Goal: Complete application form

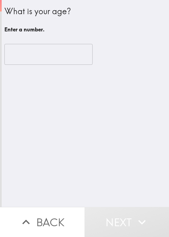
click at [94, 131] on div "What is your age? Enter a number. ​" at bounding box center [85, 103] width 167 height 207
drag, startPoint x: 118, startPoint y: 131, endPoint x: 67, endPoint y: 65, distance: 83.2
click at [118, 128] on div "What is your age? Enter a number. ​" at bounding box center [85, 103] width 167 height 207
click at [44, 47] on input "number" at bounding box center [48, 54] width 88 height 21
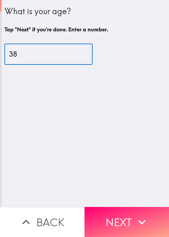
type input "38"
click at [146, 215] on icon "button" at bounding box center [141, 222] width 15 height 15
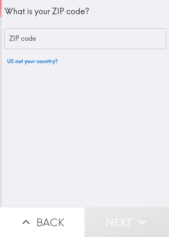
click at [91, 55] on div "What is your ZIP code? ZIP code ZIP code US not your country?" at bounding box center [85, 34] width 162 height 68
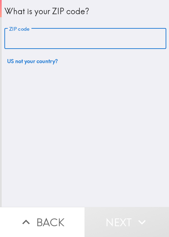
click at [87, 36] on input "ZIP code" at bounding box center [85, 38] width 162 height 21
paste input "33621"
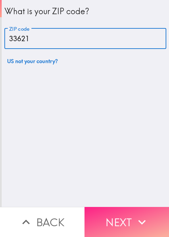
type input "33621"
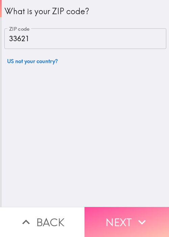
drag, startPoint x: 130, startPoint y: 207, endPoint x: 140, endPoint y: 196, distance: 14.8
click at [130, 208] on button "Next" at bounding box center [126, 222] width 84 height 30
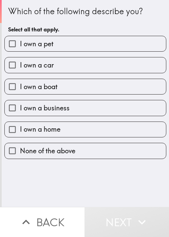
click at [91, 41] on label "I own a pet" at bounding box center [85, 43] width 161 height 15
click at [20, 41] on input "I own a pet" at bounding box center [12, 43] width 15 height 15
checkbox input "true"
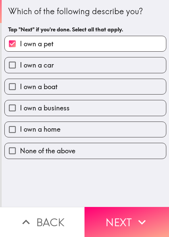
click at [84, 66] on label "I own a car" at bounding box center [85, 64] width 161 height 15
click at [20, 66] on input "I own a car" at bounding box center [12, 64] width 15 height 15
checkbox input "true"
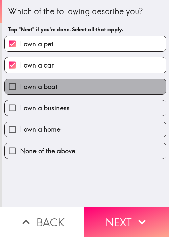
click at [97, 86] on label "I own a boat" at bounding box center [85, 86] width 161 height 15
click at [20, 86] on input "I own a boat" at bounding box center [12, 86] width 15 height 15
checkbox input "true"
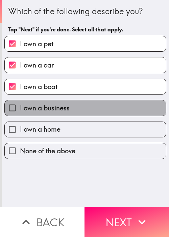
drag, startPoint x: 96, startPoint y: 114, endPoint x: 102, endPoint y: 123, distance: 10.8
click at [96, 114] on label "I own a business" at bounding box center [85, 107] width 161 height 15
click at [20, 114] on input "I own a business" at bounding box center [12, 107] width 15 height 15
checkbox input "true"
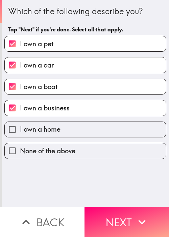
click at [102, 127] on label "I own a home" at bounding box center [85, 129] width 161 height 15
click at [20, 127] on input "I own a home" at bounding box center [12, 129] width 15 height 15
checkbox input "true"
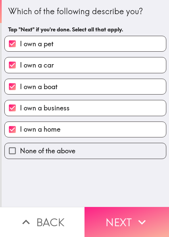
click at [129, 214] on button "Next" at bounding box center [126, 222] width 84 height 30
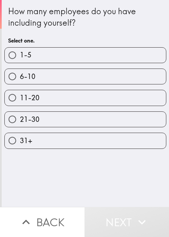
drag, startPoint x: 84, startPoint y: 48, endPoint x: 88, endPoint y: 47, distance: 4.1
click at [84, 48] on label "1-5" at bounding box center [85, 55] width 161 height 15
click at [20, 48] on input "1-5" at bounding box center [12, 55] width 15 height 15
radio input "true"
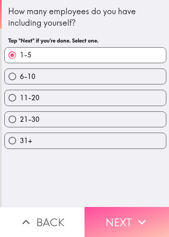
drag, startPoint x: 124, startPoint y: 216, endPoint x: 167, endPoint y: 192, distance: 48.6
click at [124, 216] on button "Next" at bounding box center [126, 222] width 84 height 30
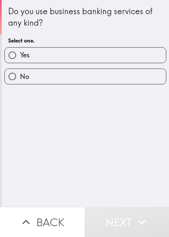
click at [96, 46] on div "Yes" at bounding box center [82, 52] width 167 height 21
click at [114, 41] on h6 "Select one." at bounding box center [85, 40] width 154 height 7
click at [104, 54] on label "Yes" at bounding box center [85, 55] width 161 height 15
click at [20, 54] on input "Yes" at bounding box center [12, 55] width 15 height 15
radio input "true"
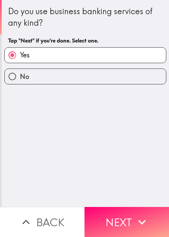
click at [115, 188] on div "Do you use business banking services of any kind? Tap "Next" if you're done. Se…" at bounding box center [85, 103] width 167 height 207
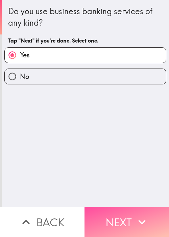
click at [128, 211] on button "Next" at bounding box center [126, 222] width 84 height 30
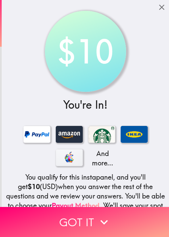
drag, startPoint x: 62, startPoint y: 76, endPoint x: 79, endPoint y: 100, distance: 29.3
click at [62, 77] on div "$10" at bounding box center [85, 51] width 75 height 75
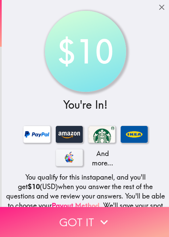
click at [90, 216] on button "Got it" at bounding box center [84, 222] width 169 height 30
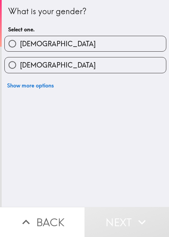
click at [65, 52] on div "[DEMOGRAPHIC_DATA]" at bounding box center [82, 62] width 167 height 21
click at [102, 50] on label "[DEMOGRAPHIC_DATA]" at bounding box center [85, 43] width 161 height 15
click at [20, 50] on input "[DEMOGRAPHIC_DATA]" at bounding box center [12, 43] width 15 height 15
radio input "true"
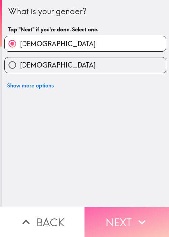
click at [114, 216] on button "Next" at bounding box center [126, 222] width 84 height 30
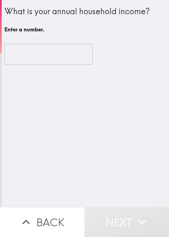
drag, startPoint x: 112, startPoint y: 131, endPoint x: 72, endPoint y: 73, distance: 70.1
click at [112, 125] on div "What is your annual household income? Enter a number. ​" at bounding box center [85, 103] width 167 height 207
click at [53, 52] on input "number" at bounding box center [48, 54] width 88 height 21
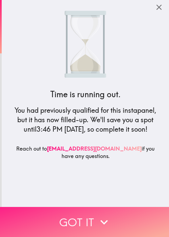
click at [101, 215] on icon "button" at bounding box center [103, 222] width 15 height 15
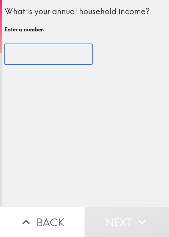
click at [16, 60] on input "number" at bounding box center [48, 54] width 88 height 21
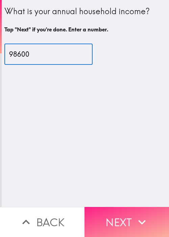
type input "98600"
click at [117, 220] on button "Next" at bounding box center [126, 222] width 84 height 30
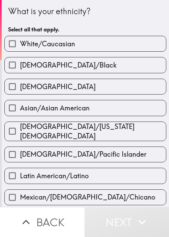
click at [67, 87] on label "[DEMOGRAPHIC_DATA]" at bounding box center [85, 86] width 161 height 15
click at [20, 87] on input "[DEMOGRAPHIC_DATA]" at bounding box center [12, 86] width 15 height 15
checkbox input "true"
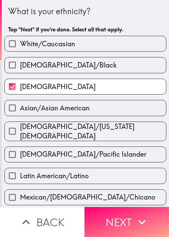
click at [93, 62] on label "[DEMOGRAPHIC_DATA]/Black" at bounding box center [85, 64] width 161 height 15
click at [20, 62] on input "[DEMOGRAPHIC_DATA]/Black" at bounding box center [12, 64] width 15 height 15
checkbox input "true"
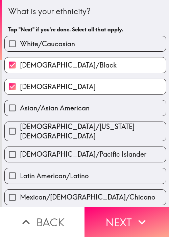
click at [109, 85] on label "[DEMOGRAPHIC_DATA]" at bounding box center [85, 86] width 161 height 15
click at [20, 85] on input "[DEMOGRAPHIC_DATA]" at bounding box center [12, 86] width 15 height 15
checkbox input "false"
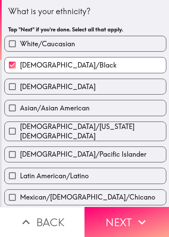
click at [100, 45] on label "White/Caucasian" at bounding box center [85, 43] width 161 height 15
click at [20, 45] on input "White/Caucasian" at bounding box center [12, 43] width 15 height 15
checkbox input "true"
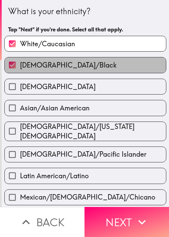
click at [88, 64] on span "[DEMOGRAPHIC_DATA]/Black" at bounding box center [68, 64] width 96 height 9
click at [20, 64] on input "[DEMOGRAPHIC_DATA]/Black" at bounding box center [12, 64] width 15 height 15
checkbox input "false"
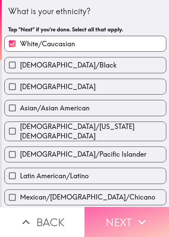
click at [122, 215] on button "Next" at bounding box center [126, 222] width 84 height 30
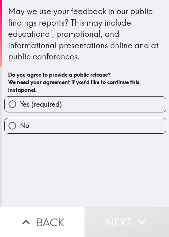
click at [100, 177] on div "May we use your feedback in our public findings reports? This may include educa…" at bounding box center [85, 103] width 167 height 207
click at [99, 108] on label "Yes (required)" at bounding box center [85, 103] width 161 height 15
click at [20, 108] on input "Yes (required)" at bounding box center [12, 103] width 15 height 15
radio input "true"
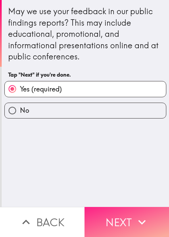
click at [125, 220] on button "Next" at bounding box center [126, 222] width 84 height 30
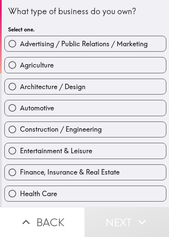
click at [55, 84] on span "Architecture / Design" at bounding box center [52, 86] width 65 height 9
click at [20, 84] on input "Architecture / Design" at bounding box center [12, 86] width 15 height 15
radio input "true"
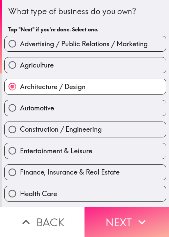
click at [112, 216] on button "Next" at bounding box center [126, 222] width 84 height 30
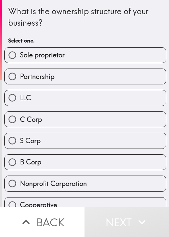
click at [65, 35] on div "What is the ownership structure of your business? Select one." at bounding box center [85, 26] width 154 height 42
click at [57, 110] on div "C Corp" at bounding box center [82, 116] width 167 height 21
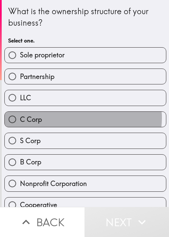
drag, startPoint x: 78, startPoint y: 117, endPoint x: 98, endPoint y: 150, distance: 38.3
click at [78, 118] on label "C Corp" at bounding box center [85, 119] width 161 height 15
click at [20, 118] on input "C Corp" at bounding box center [12, 119] width 15 height 15
radio input "true"
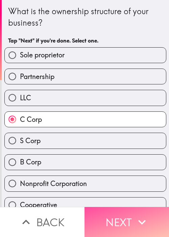
drag, startPoint x: 113, startPoint y: 212, endPoint x: 95, endPoint y: 195, distance: 25.0
click at [113, 213] on button "Next" at bounding box center [126, 222] width 84 height 30
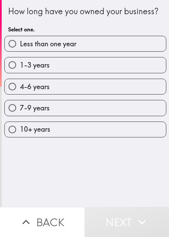
click at [67, 167] on div "How long have you owned your business? Select one. Less than one year 1-3 years…" at bounding box center [85, 103] width 167 height 207
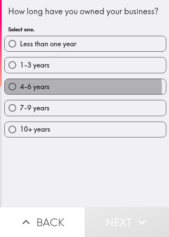
click at [62, 94] on label "4-6 years" at bounding box center [85, 86] width 161 height 15
click at [20, 94] on input "4-6 years" at bounding box center [12, 86] width 15 height 15
radio input "true"
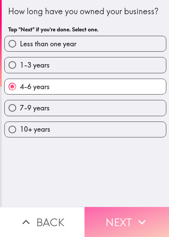
click at [136, 215] on icon "button" at bounding box center [141, 222] width 15 height 15
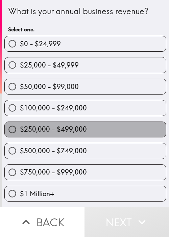
click at [104, 125] on label "$250,000 - $499,000" at bounding box center [85, 129] width 161 height 15
click at [20, 125] on input "$250,000 - $499,000" at bounding box center [12, 129] width 15 height 15
radio input "true"
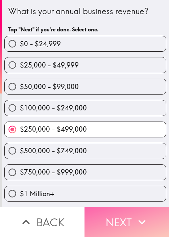
click at [126, 219] on button "Next" at bounding box center [126, 222] width 84 height 30
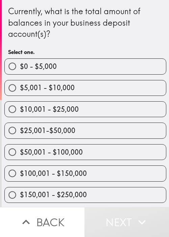
click at [65, 92] on label "$5,001 - $10,000" at bounding box center [85, 87] width 161 height 15
click at [20, 92] on input "$5,001 - $10,000" at bounding box center [12, 87] width 15 height 15
radio input "true"
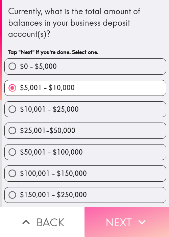
click at [127, 212] on button "Next" at bounding box center [126, 222] width 84 height 30
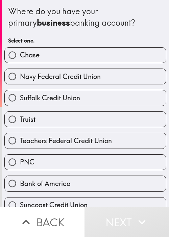
click at [101, 88] on div "Suffolk Credit Union" at bounding box center [82, 94] width 167 height 21
click at [113, 110] on div "Truist" at bounding box center [82, 116] width 167 height 21
click at [105, 113] on label "Truist" at bounding box center [85, 119] width 161 height 15
click at [20, 113] on input "Truist" at bounding box center [12, 119] width 15 height 15
radio input "true"
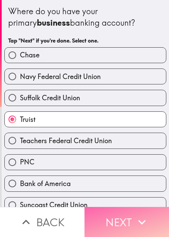
click at [140, 215] on icon "button" at bounding box center [141, 222] width 15 height 15
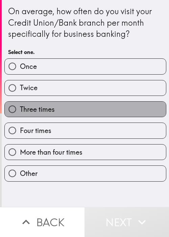
click at [96, 102] on label "Three times" at bounding box center [85, 109] width 161 height 15
click at [20, 102] on input "Three times" at bounding box center [12, 109] width 15 height 15
radio input "true"
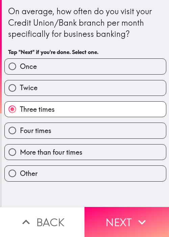
click at [109, 93] on label "Twice" at bounding box center [85, 87] width 161 height 15
click at [20, 93] on input "Twice" at bounding box center [12, 87] width 15 height 15
radio input "true"
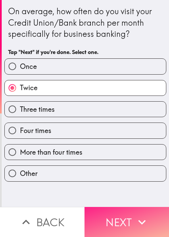
click at [130, 211] on button "Next" at bounding box center [126, 222] width 84 height 30
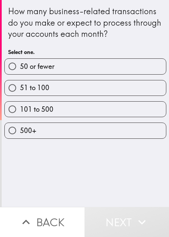
click at [105, 175] on div "How many business-related transactions do you make or expect to process through…" at bounding box center [85, 103] width 167 height 207
click at [84, 100] on div "101 to 500" at bounding box center [82, 106] width 167 height 21
click at [98, 87] on label "51 to 100" at bounding box center [85, 87] width 161 height 15
click at [20, 87] on input "51 to 100" at bounding box center [12, 87] width 15 height 15
radio input "true"
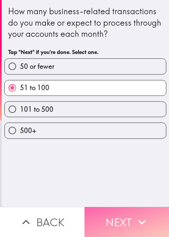
click at [144, 217] on icon "button" at bounding box center [141, 222] width 15 height 15
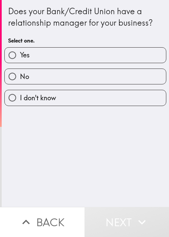
click at [43, 80] on label "No" at bounding box center [85, 76] width 161 height 15
click at [20, 80] on input "No" at bounding box center [12, 76] width 15 height 15
radio input "true"
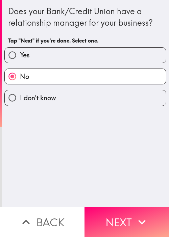
drag, startPoint x: 124, startPoint y: 214, endPoint x: 83, endPoint y: 187, distance: 49.1
click at [124, 214] on button "Next" at bounding box center [126, 222] width 84 height 30
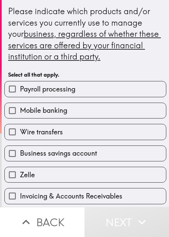
click at [59, 102] on div "Mobile banking" at bounding box center [82, 107] width 167 height 21
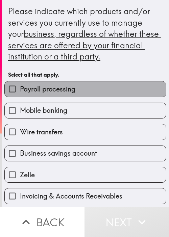
click at [86, 95] on label "Payroll processing" at bounding box center [85, 88] width 161 height 15
click at [20, 95] on input "Payroll processing" at bounding box center [12, 88] width 15 height 15
checkbox input "true"
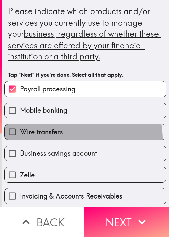
click at [70, 139] on label "Wire transfers" at bounding box center [85, 131] width 161 height 15
click at [20, 139] on input "Wire transfers" at bounding box center [12, 131] width 15 height 15
checkbox input "true"
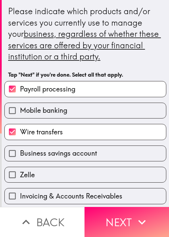
click at [69, 179] on label "Zelle" at bounding box center [85, 174] width 161 height 15
click at [20, 179] on input "Zelle" at bounding box center [12, 174] width 15 height 15
checkbox input "true"
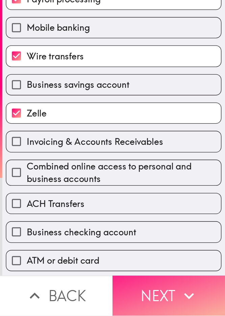
scroll to position [101, 0]
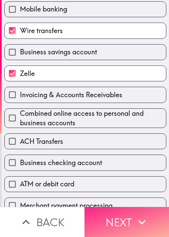
click at [124, 219] on button "Next" at bounding box center [126, 222] width 84 height 30
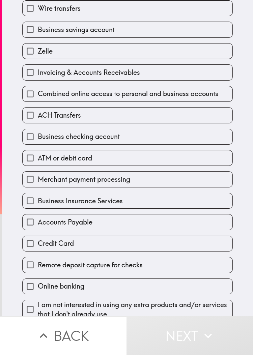
scroll to position [101, 0]
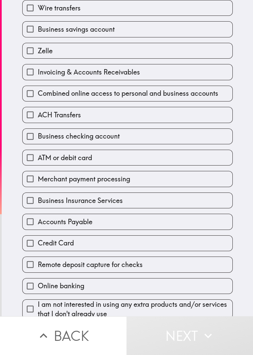
click at [84, 148] on div "ATM or debit card" at bounding box center [125, 154] width 216 height 21
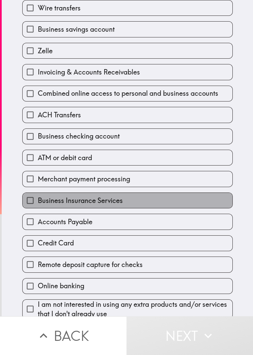
click at [112, 194] on label "Business Insurance Services" at bounding box center [128, 200] width 210 height 15
click at [38, 194] on input "Business Insurance Services" at bounding box center [30, 200] width 15 height 15
checkbox input "true"
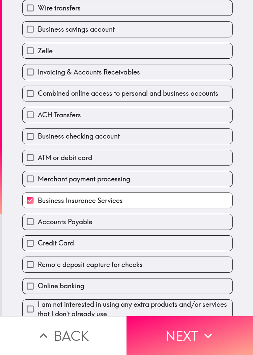
click at [97, 84] on div "Combined online access to personal and business accounts" at bounding box center [125, 90] width 216 height 21
click at [143, 89] on label "Combined online access to personal and business accounts" at bounding box center [128, 93] width 210 height 15
click at [38, 89] on input "Combined online access to personal and business accounts" at bounding box center [30, 93] width 15 height 15
checkbox input "true"
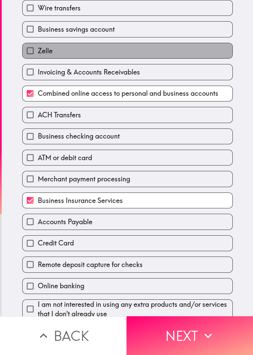
click at [123, 51] on label "Zelle" at bounding box center [128, 50] width 210 height 15
click at [38, 51] on input "Zelle" at bounding box center [30, 50] width 15 height 15
checkbox input "true"
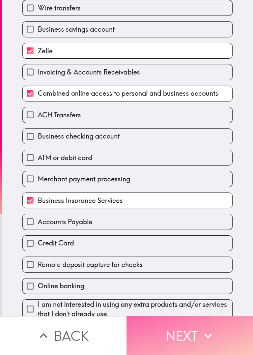
drag, startPoint x: 205, startPoint y: 346, endPoint x: 207, endPoint y: 341, distance: 6.2
click at [168, 236] on button "Next" at bounding box center [189, 335] width 126 height 39
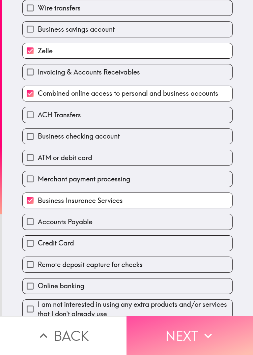
scroll to position [0, 0]
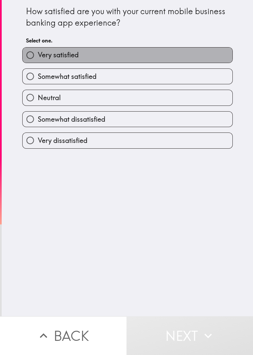
click at [107, 62] on label "Very satisfied" at bounding box center [128, 55] width 210 height 15
click at [38, 62] on input "Very satisfied" at bounding box center [30, 55] width 15 height 15
radio input "true"
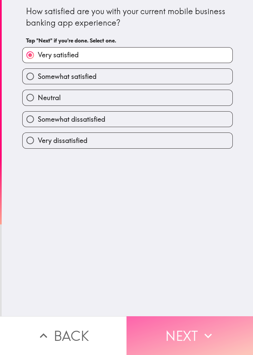
click at [168, 236] on button "Next" at bounding box center [189, 335] width 126 height 39
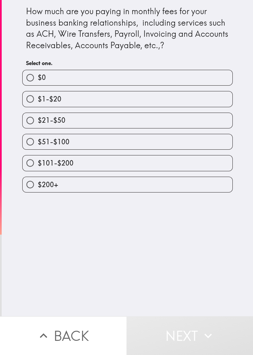
click at [37, 131] on div "$51-$100" at bounding box center [125, 139] width 216 height 21
click at [120, 132] on div "$51-$100" at bounding box center [125, 139] width 216 height 21
click at [116, 132] on div "$51-$100" at bounding box center [125, 139] width 216 height 21
click at [113, 152] on div "$101-$200" at bounding box center [125, 160] width 216 height 21
click at [117, 147] on label "$51-$100" at bounding box center [128, 141] width 210 height 15
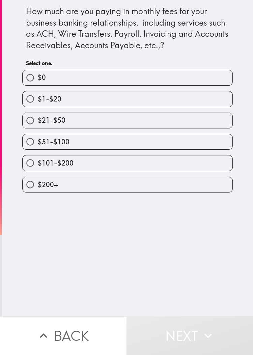
click at [38, 147] on input "$51-$100" at bounding box center [30, 141] width 15 height 15
radio input "true"
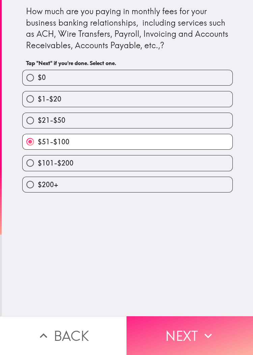
drag, startPoint x: 175, startPoint y: 329, endPoint x: 252, endPoint y: 331, distance: 76.6
click at [168, 236] on button "Next" at bounding box center [189, 335] width 126 height 39
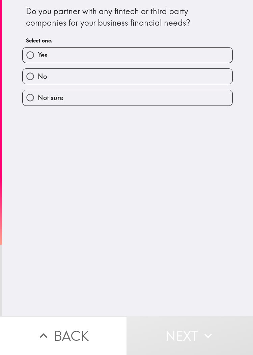
click at [132, 57] on label "Yes" at bounding box center [128, 55] width 210 height 15
click at [38, 57] on input "Yes" at bounding box center [30, 55] width 15 height 15
radio input "true"
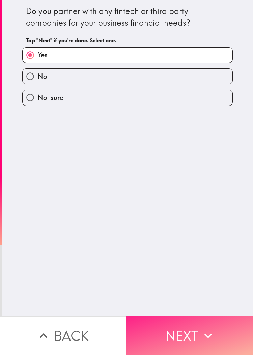
click at [168, 236] on icon "button" at bounding box center [208, 336] width 15 height 15
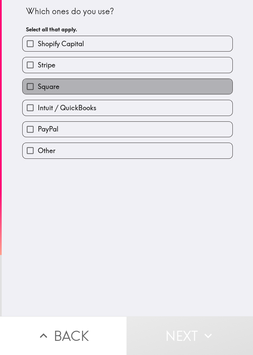
click at [112, 90] on label "Square" at bounding box center [128, 86] width 210 height 15
click at [38, 90] on input "Square" at bounding box center [30, 86] width 15 height 15
checkbox input "true"
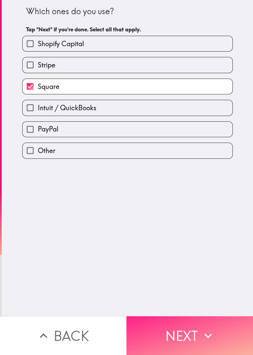
click at [168, 236] on button "Next" at bounding box center [189, 335] width 126 height 39
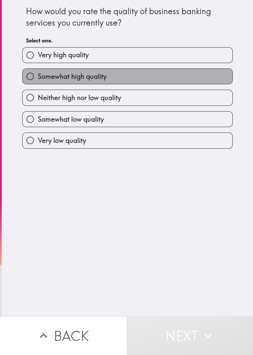
click at [108, 75] on label "Somewhat high quality" at bounding box center [128, 76] width 210 height 15
click at [38, 75] on input "Somewhat high quality" at bounding box center [30, 76] width 15 height 15
radio input "true"
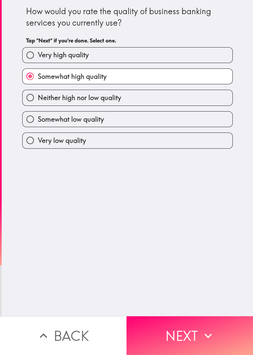
drag, startPoint x: 191, startPoint y: 330, endPoint x: 251, endPoint y: 279, distance: 78.3
click at [168, 236] on button "Next" at bounding box center [189, 335] width 126 height 39
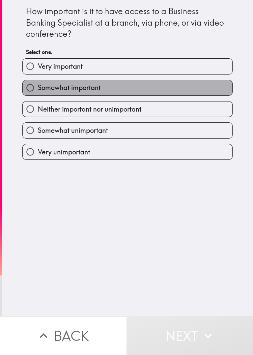
click at [51, 95] on label "Somewhat important" at bounding box center [128, 87] width 210 height 15
click at [38, 95] on input "Somewhat important" at bounding box center [30, 87] width 15 height 15
radio input "true"
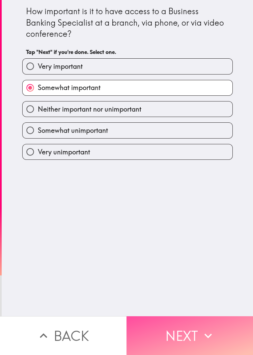
drag, startPoint x: 193, startPoint y: 318, endPoint x: 203, endPoint y: 304, distance: 17.4
click at [168, 236] on button "Next" at bounding box center [189, 335] width 126 height 39
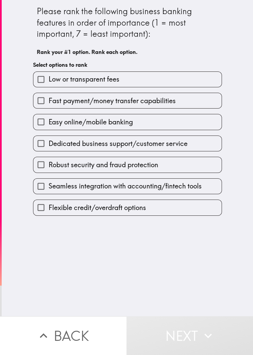
click at [33, 117] on input "Easy online/mobile banking" at bounding box center [40, 121] width 15 height 15
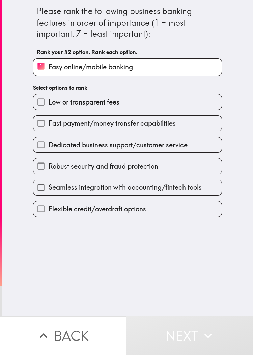
click at [90, 93] on div "Low or transparent fees" at bounding box center [125, 99] width 194 height 21
click at [85, 112] on div "Fast payment/money transfer capabilities" at bounding box center [125, 120] width 194 height 21
click at [108, 146] on span "Dedicated business support/customer service" at bounding box center [118, 144] width 139 height 9
click at [49, 146] on input "Dedicated business support/customer service" at bounding box center [40, 144] width 15 height 15
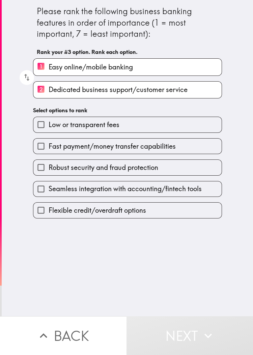
click at [104, 168] on span "Robust security and fraud protection" at bounding box center [104, 167] width 110 height 9
click at [49, 168] on input "Robust security and fraud protection" at bounding box center [40, 167] width 15 height 15
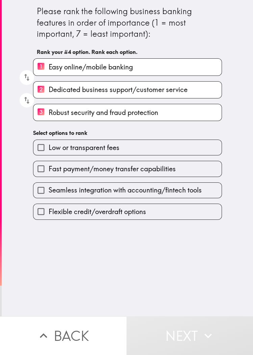
click at [105, 200] on div "Flexible credit/overdraft options" at bounding box center [125, 208] width 194 height 21
click at [118, 197] on label "Seamless integration with accounting/fintech tools" at bounding box center [127, 190] width 188 height 15
click at [49, 197] on input "Seamless integration with accounting/fintech tools" at bounding box center [40, 190] width 15 height 15
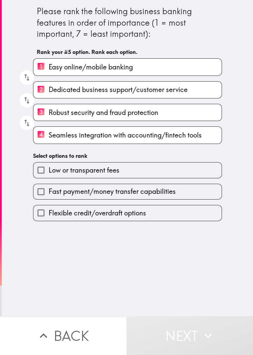
click at [124, 173] on label "Low or transparent fees" at bounding box center [127, 170] width 188 height 15
click at [49, 173] on input "Low or transparent fees" at bounding box center [40, 170] width 15 height 15
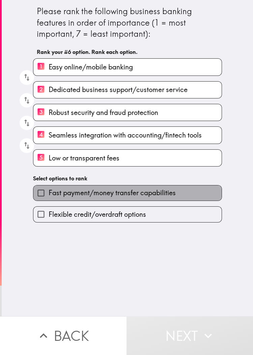
click at [116, 197] on span "Fast payment/money transfer capabilities" at bounding box center [112, 192] width 127 height 9
click at [49, 197] on input "Fast payment/money transfer capabilities" at bounding box center [40, 193] width 15 height 15
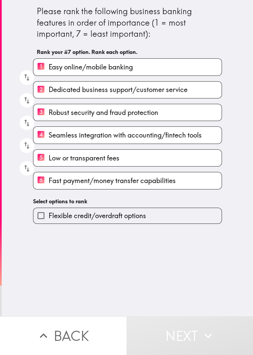
click at [117, 217] on span "Flexible credit/overdraft options" at bounding box center [97, 215] width 97 height 9
click at [49, 217] on input "Flexible credit/overdraft options" at bounding box center [40, 215] width 15 height 15
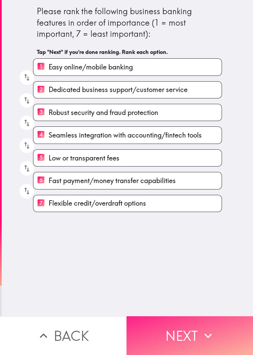
click at [168, 236] on icon "button" at bounding box center [207, 336] width 7 height 5
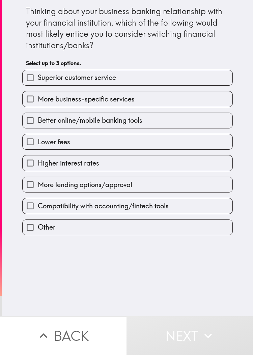
drag, startPoint x: 7, startPoint y: 124, endPoint x: 28, endPoint y: 120, distance: 21.4
click at [9, 124] on div "Thinking about your business banking relationship with your financial instituti…" at bounding box center [127, 158] width 251 height 316
click at [53, 112] on div "Better online/mobile banking tools" at bounding box center [125, 117] width 216 height 21
click at [94, 101] on span "More business-specific services" at bounding box center [86, 98] width 97 height 9
click at [38, 101] on input "More business-specific services" at bounding box center [30, 98] width 15 height 15
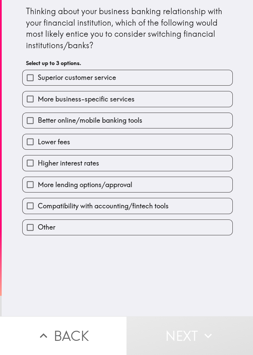
checkbox input "true"
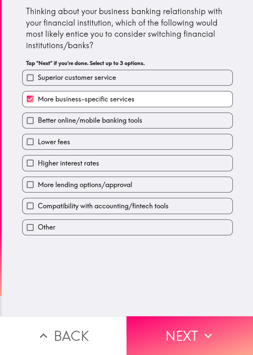
click at [90, 129] on div "Lower fees" at bounding box center [125, 139] width 216 height 21
click at [92, 154] on div "Higher interest rates" at bounding box center [125, 160] width 216 height 21
click at [92, 164] on label "Higher interest rates" at bounding box center [128, 162] width 210 height 15
click at [38, 164] on input "Higher interest rates" at bounding box center [30, 162] width 15 height 15
checkbox input "true"
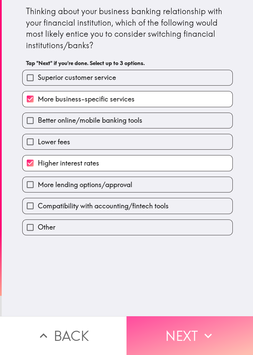
drag, startPoint x: 206, startPoint y: 338, endPoint x: 252, endPoint y: 292, distance: 64.9
click at [168, 236] on button "Next" at bounding box center [189, 335] width 126 height 39
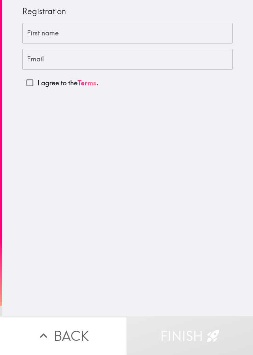
click at [30, 44] on div "First name First name Email Email I agree to the Terms ." at bounding box center [127, 57] width 210 height 68
click at [49, 33] on input "First name" at bounding box center [127, 33] width 210 height 21
paste input "[PERSON_NAME]"
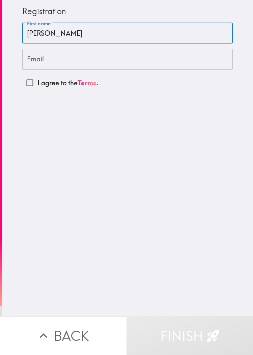
type input "[PERSON_NAME]"
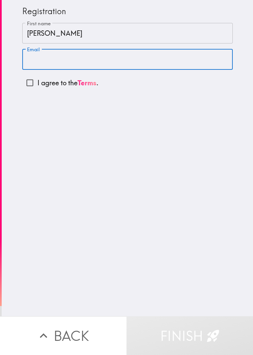
click at [124, 62] on input "Email" at bounding box center [127, 59] width 210 height 21
paste input "[EMAIL_ADDRESS][DOMAIN_NAME]"
type input "[EMAIL_ADDRESS][DOMAIN_NAME]"
drag, startPoint x: 26, startPoint y: 79, endPoint x: 47, endPoint y: 138, distance: 63.1
click at [26, 79] on input "I agree to the Terms ." at bounding box center [29, 82] width 15 height 15
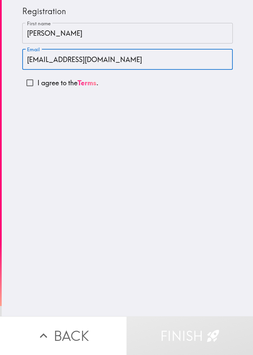
checkbox input "true"
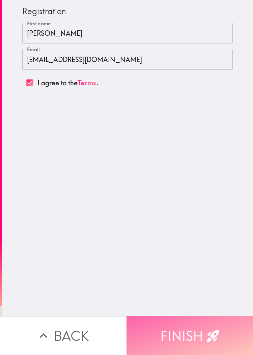
click at [168, 236] on icon "button" at bounding box center [213, 336] width 12 height 12
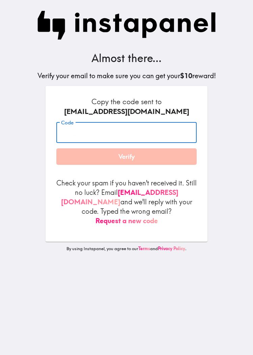
click at [119, 134] on input "Code" at bounding box center [126, 132] width 140 height 21
paste input "Lnp_umn_7TY"
type input "Lnp_umn_7TY"
click at [168, 104] on h6 "Copy the code sent to [EMAIL_ADDRESS][DOMAIN_NAME]" at bounding box center [126, 107] width 140 height 20
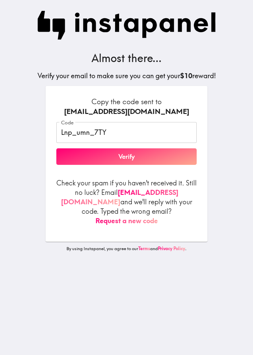
click at [146, 156] on button "Verify" at bounding box center [126, 156] width 140 height 17
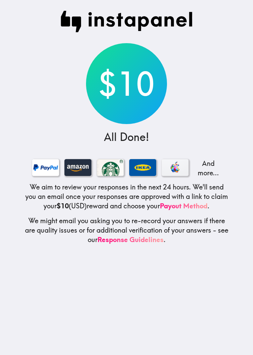
drag, startPoint x: 171, startPoint y: 71, endPoint x: 178, endPoint y: 37, distance: 34.3
click at [168, 66] on div "$10 All Done! And more... We aim to review your responses in the next 24 hours.…" at bounding box center [127, 177] width 216 height 355
